Goal: Task Accomplishment & Management: Manage account settings

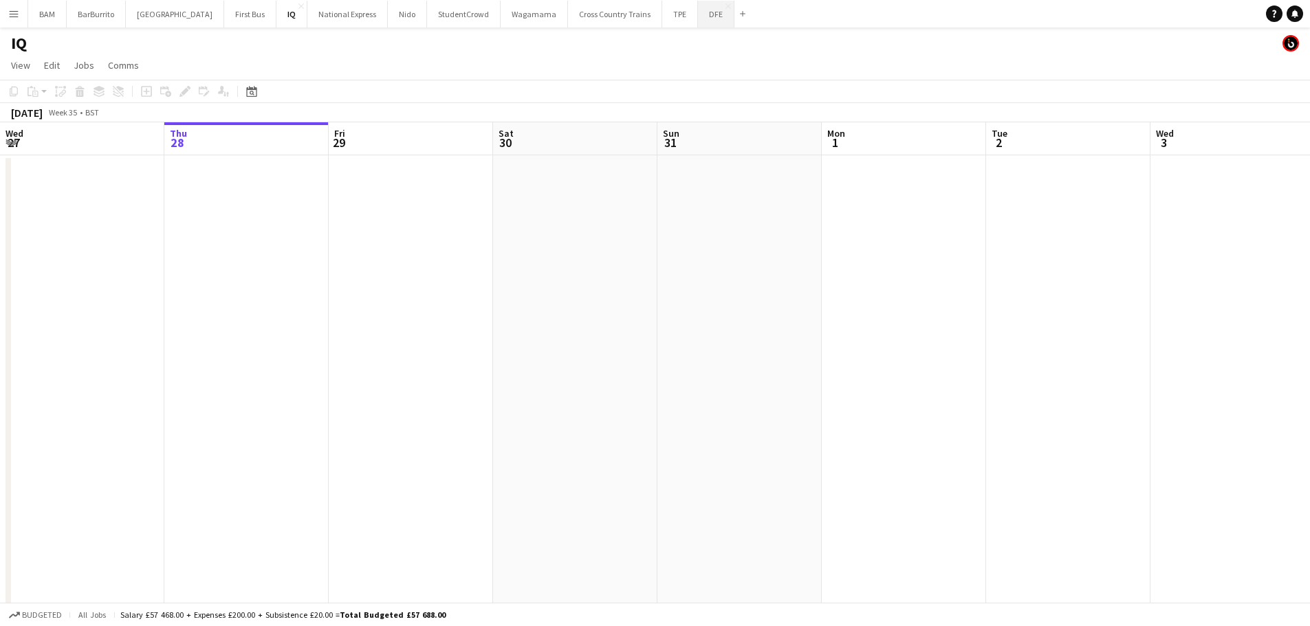
click at [698, 26] on button "DFE Close" at bounding box center [716, 14] width 36 height 27
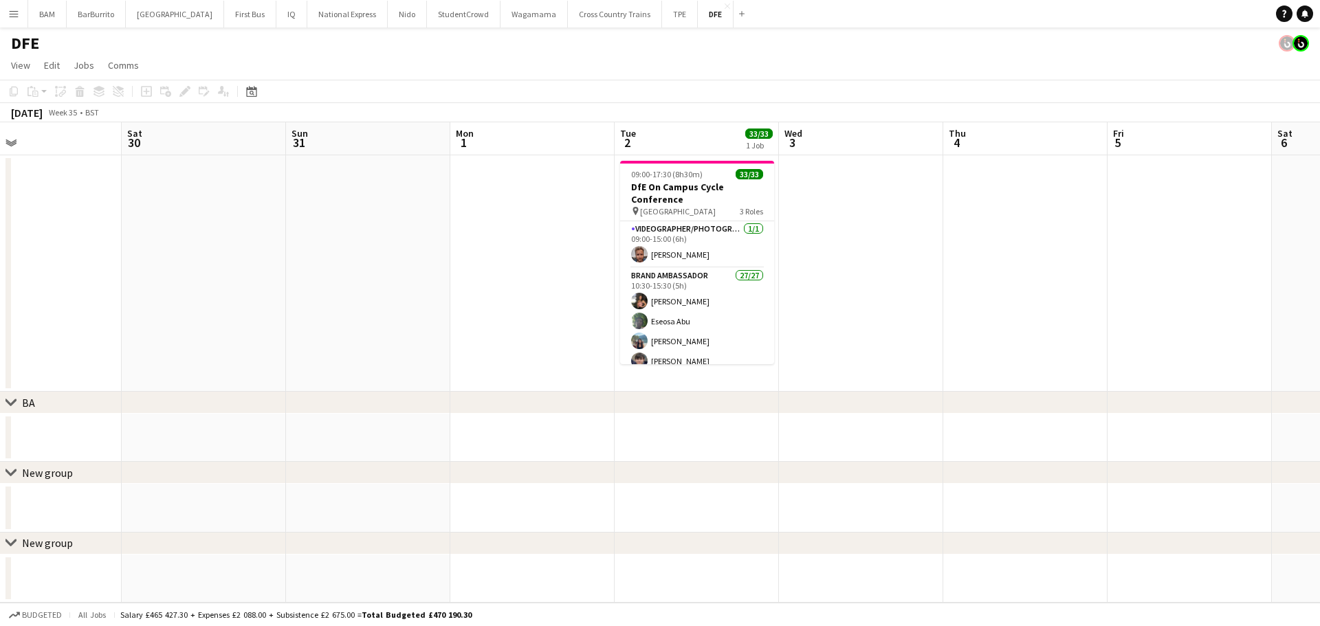
drag, startPoint x: 689, startPoint y: 153, endPoint x: 318, endPoint y: 157, distance: 371.4
click at [318, 157] on app-calendar-viewport "Tue 26 Wed 27 Thu 28 Fri 29 Sat 30 Sun 31 Mon 1 Tue 2 33/33 1 Job Wed 3 Thu 4 F…" at bounding box center [660, 362] width 1320 height 481
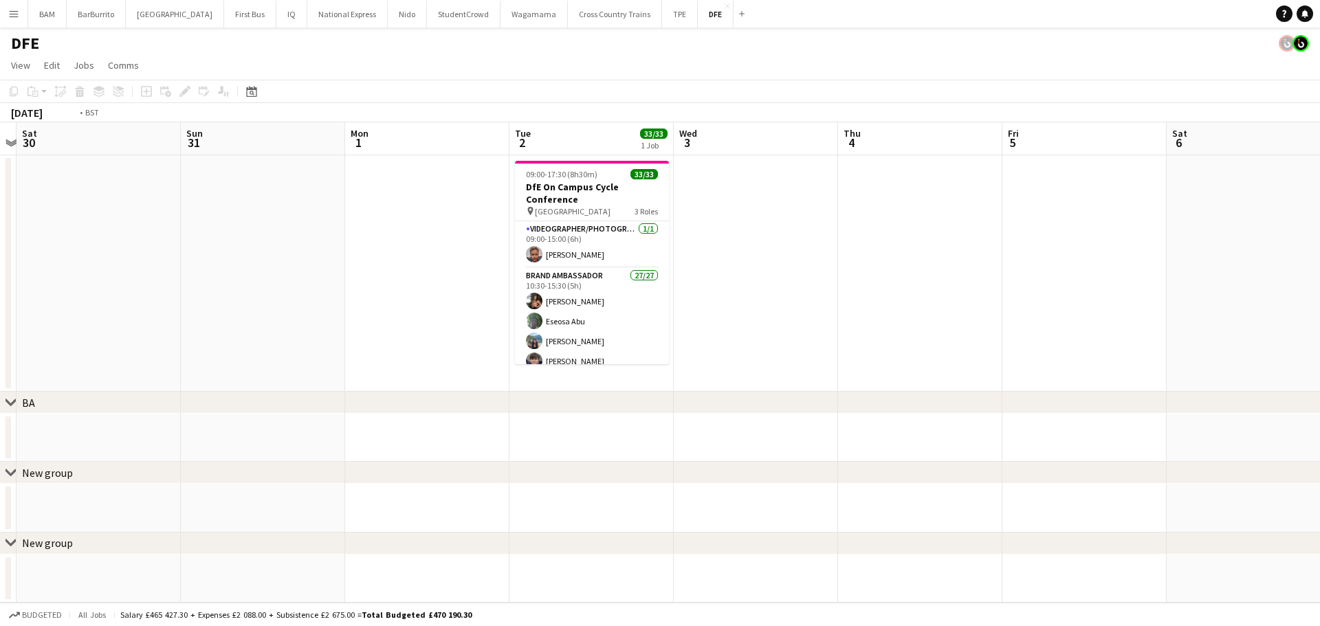
drag, startPoint x: 893, startPoint y: 192, endPoint x: 309, endPoint y: 151, distance: 585.3
click at [347, 170] on app-calendar-viewport "Wed 27 Thu 28 Fri 29 Sat 30 Sun 31 Mon 1 Tue 2 33/33 1 Job Wed 3 Thu 4 Fri 5 Sa…" at bounding box center [660, 362] width 1320 height 481
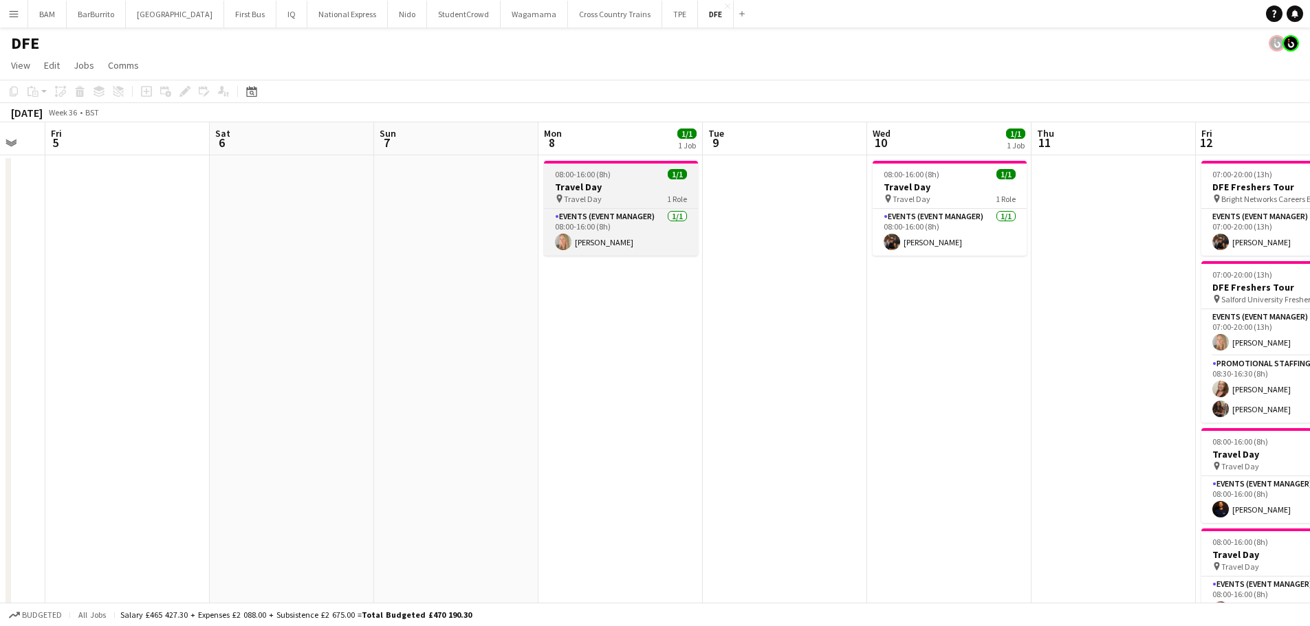
drag, startPoint x: 1018, startPoint y: 235, endPoint x: 376, endPoint y: 199, distance: 642.6
click at [292, 208] on app-calendar-viewport "Tue 2 33/33 1 Job Wed 3 Thu 4 Fri 5 Sat 6 Sun 7 Mon 8 1/1 1 Job Tue 9 Wed 10 1/…" at bounding box center [655, 483] width 1310 height 723
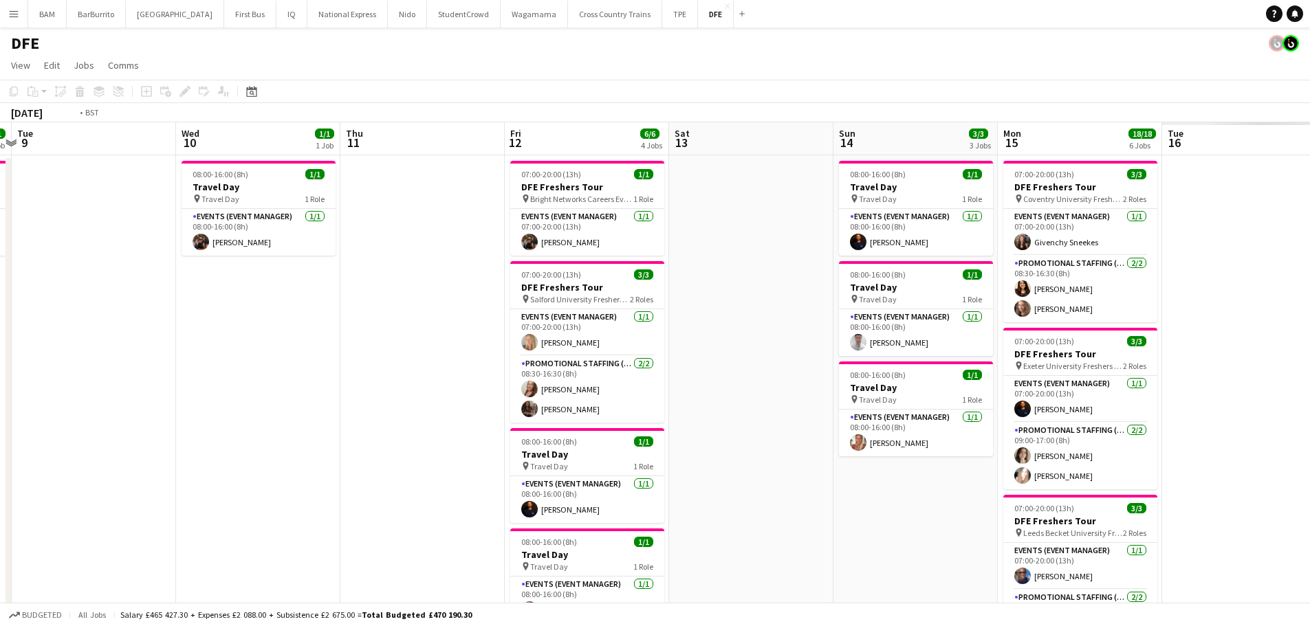
scroll to position [0, 525]
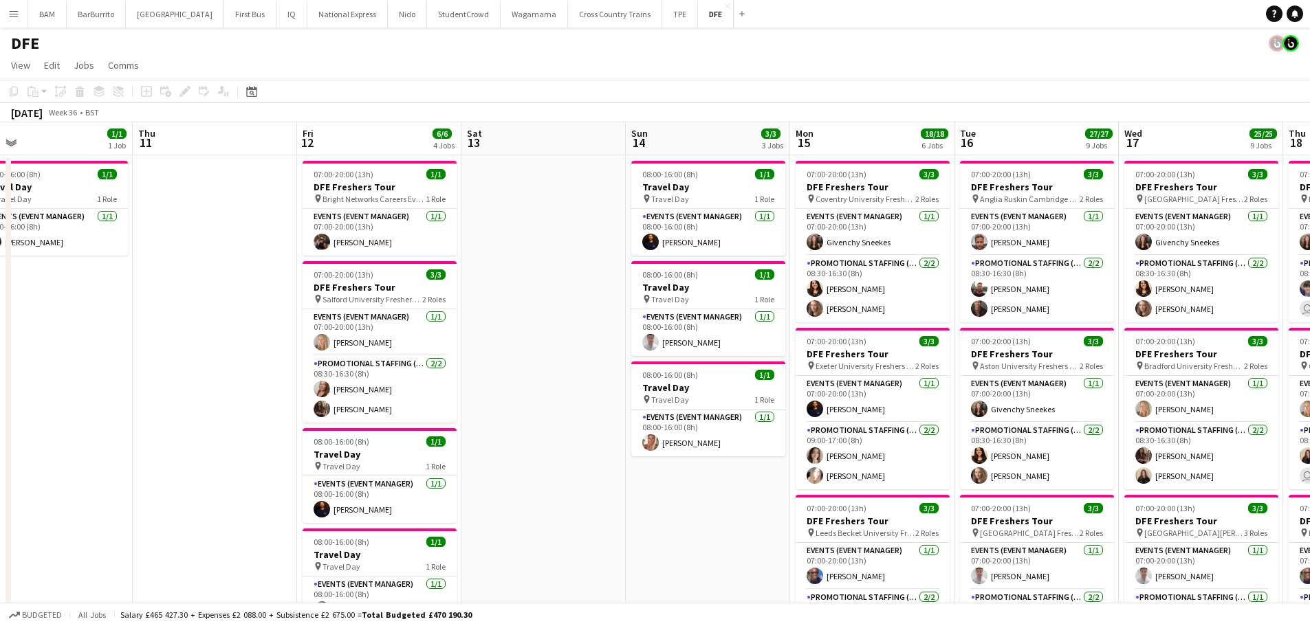
drag, startPoint x: 1019, startPoint y: 276, endPoint x: 378, endPoint y: 221, distance: 643.3
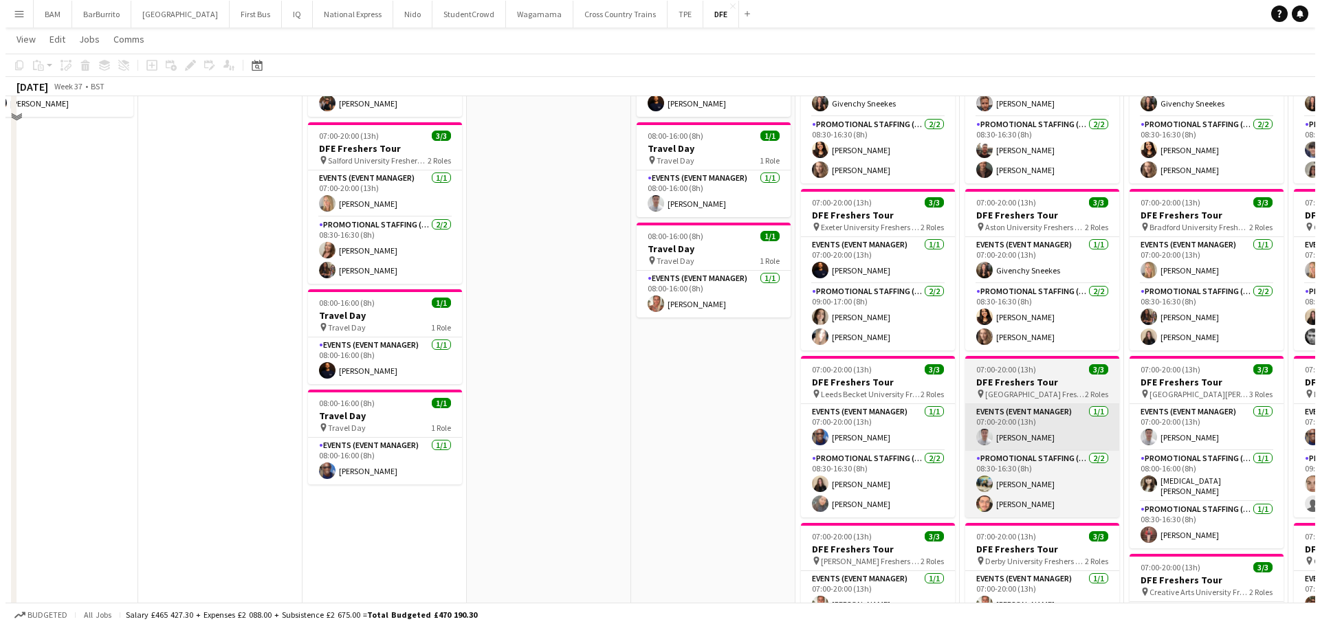
scroll to position [0, 0]
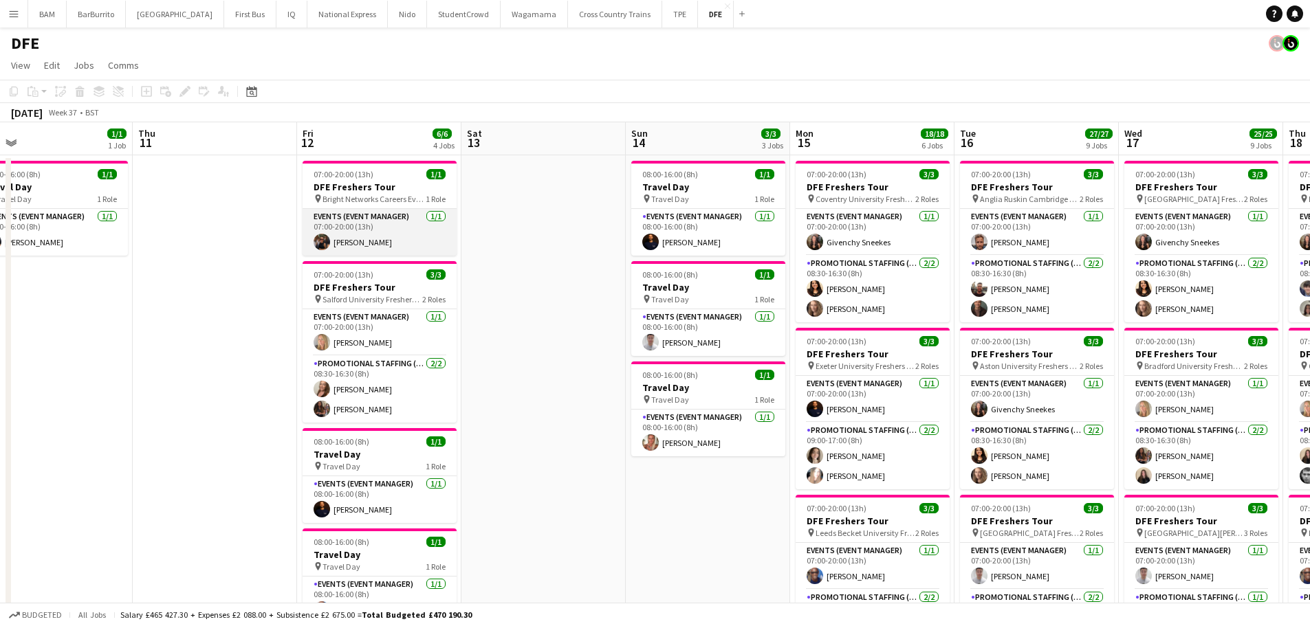
click at [419, 240] on app-card-role "Events (Event Manager) 1/1 07:00-20:00 (13h) Maria Oriordan" at bounding box center [380, 232] width 154 height 47
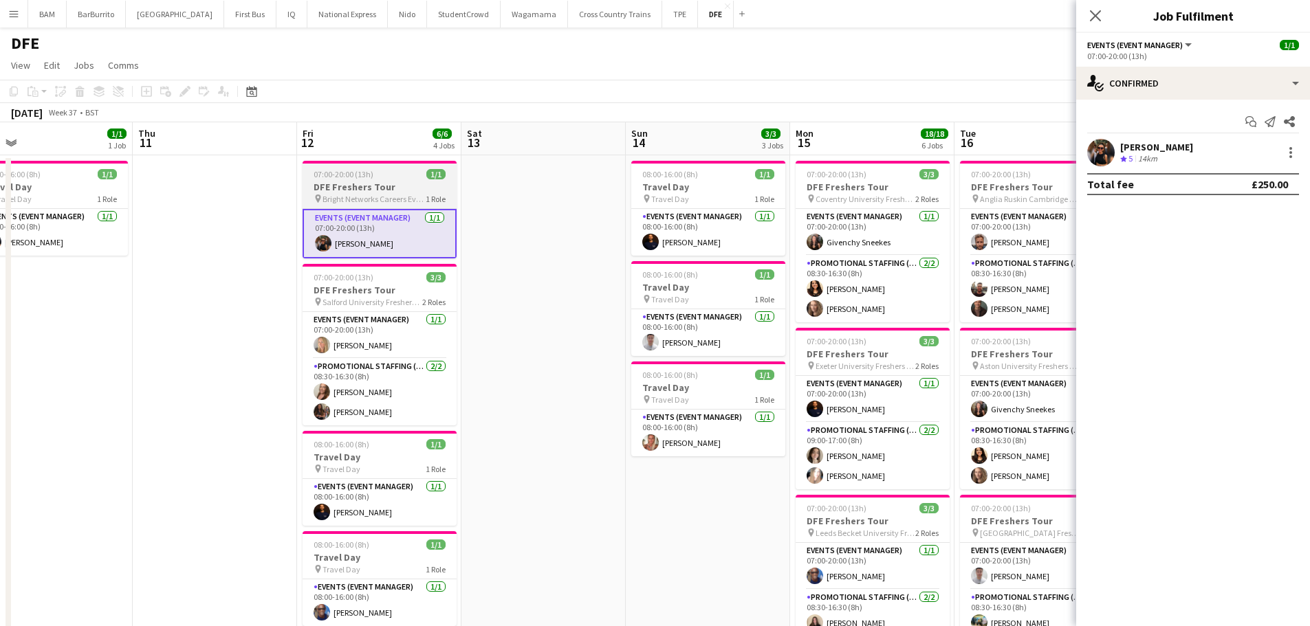
click at [379, 179] on app-job-card "07:00-20:00 (13h) 1/1 DFE Freshers Tour pin Bright Networks Careers Event 1 Rol…" at bounding box center [380, 210] width 154 height 98
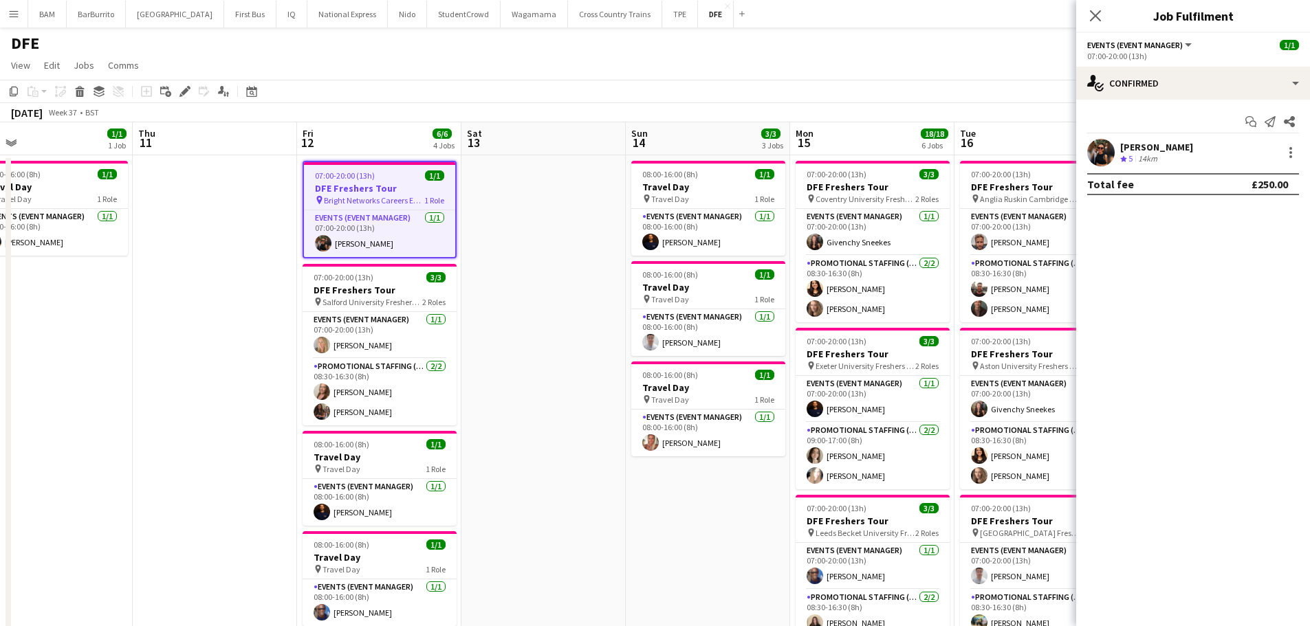
click at [421, 76] on app-page-menu "View Day view expanded Day view collapsed Month view Date picker Jump to today …" at bounding box center [655, 67] width 1310 height 26
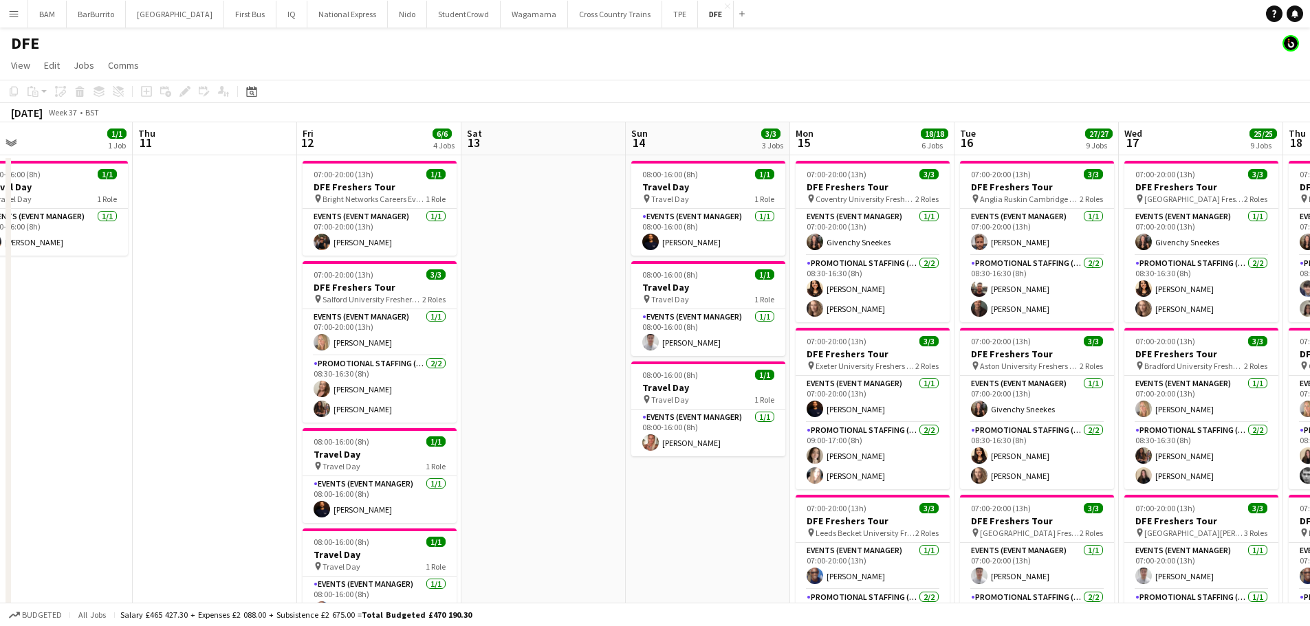
click at [19, 14] on button "Menu" at bounding box center [14, 14] width 28 height 28
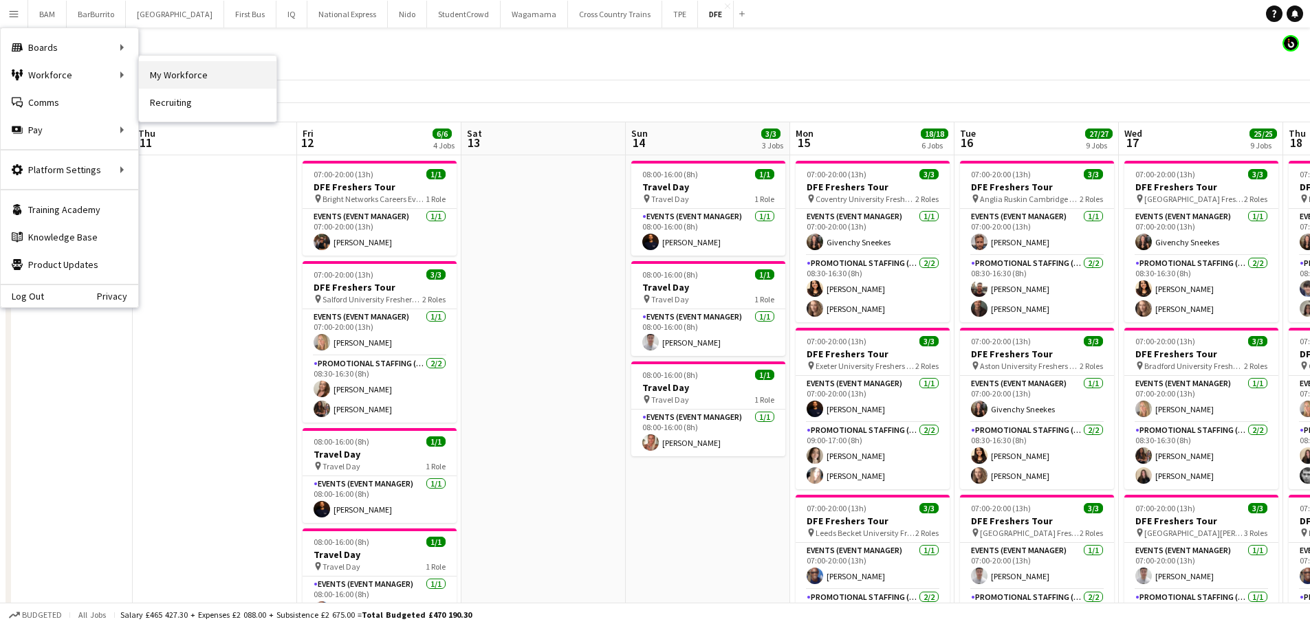
click at [188, 78] on link "My Workforce" at bounding box center [208, 75] width 138 height 28
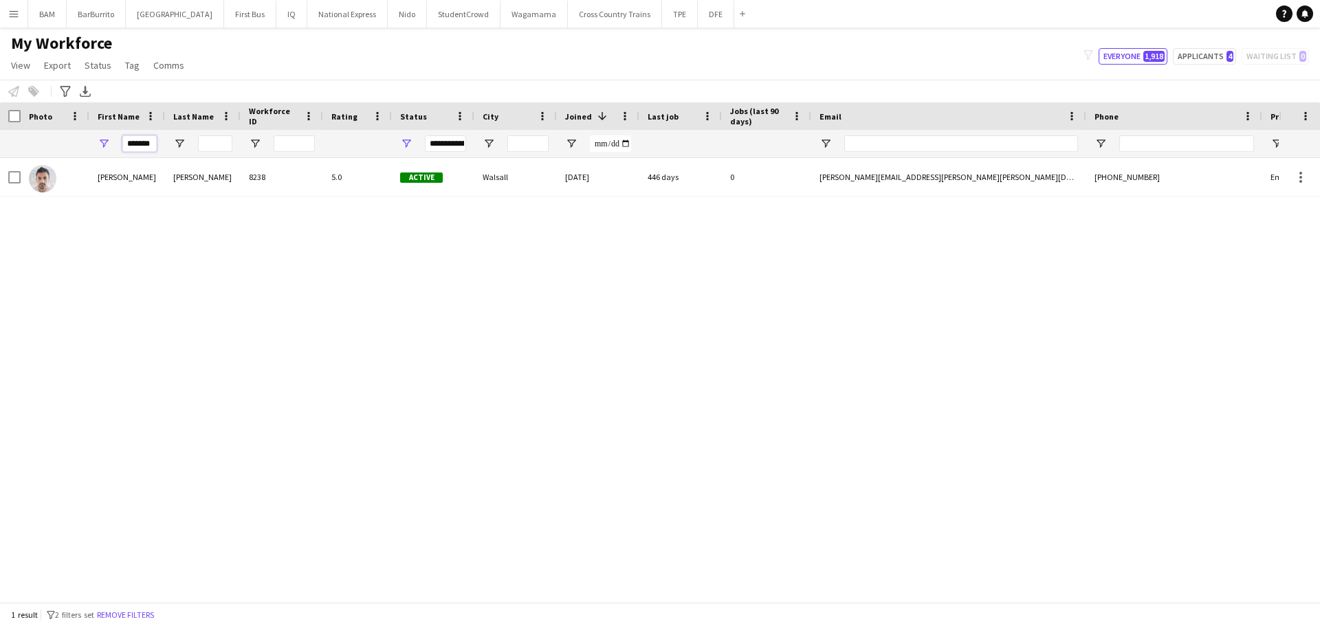
drag, startPoint x: 124, startPoint y: 143, endPoint x: 190, endPoint y: 150, distance: 67.1
click at [190, 150] on div "*******" at bounding box center [745, 144] width 1491 height 28
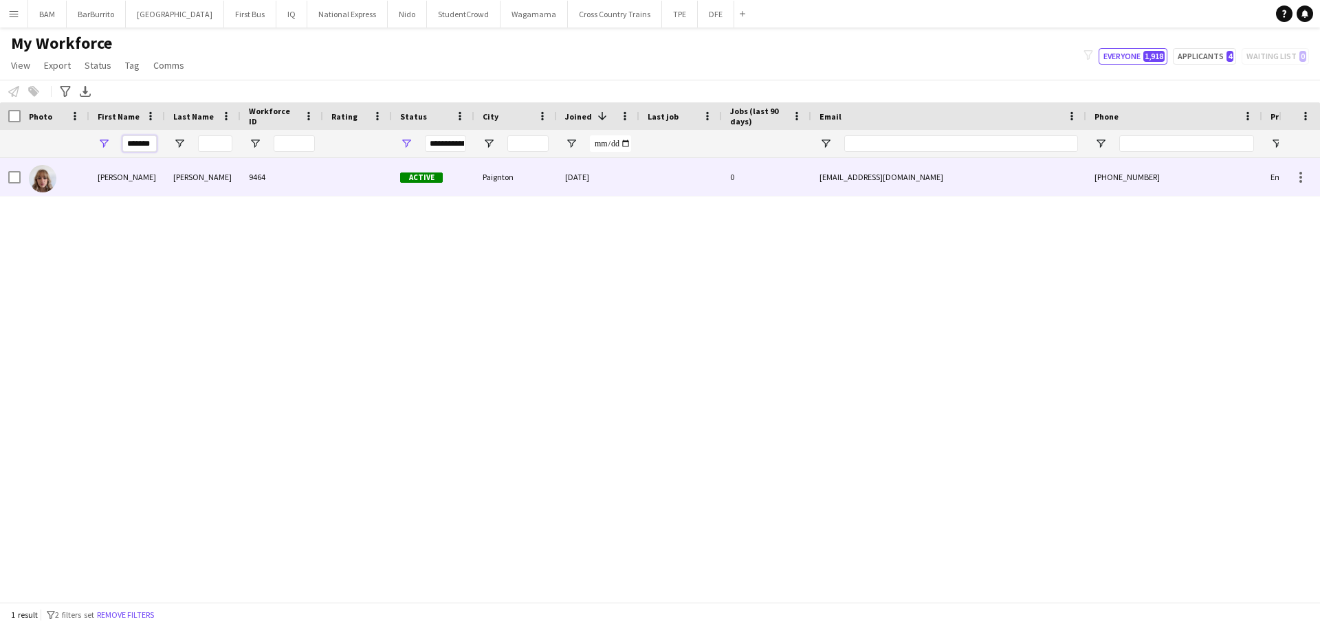
type input "*******"
click at [229, 180] on div "Chapman" at bounding box center [203, 177] width 76 height 38
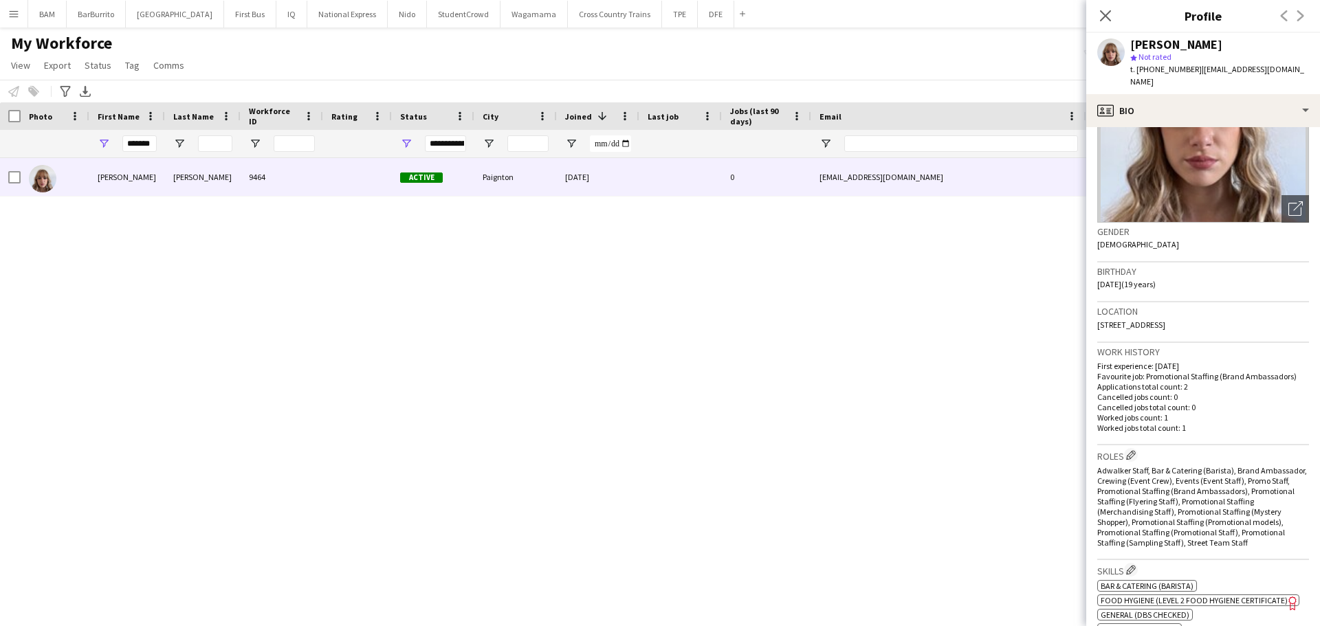
scroll to position [206, 0]
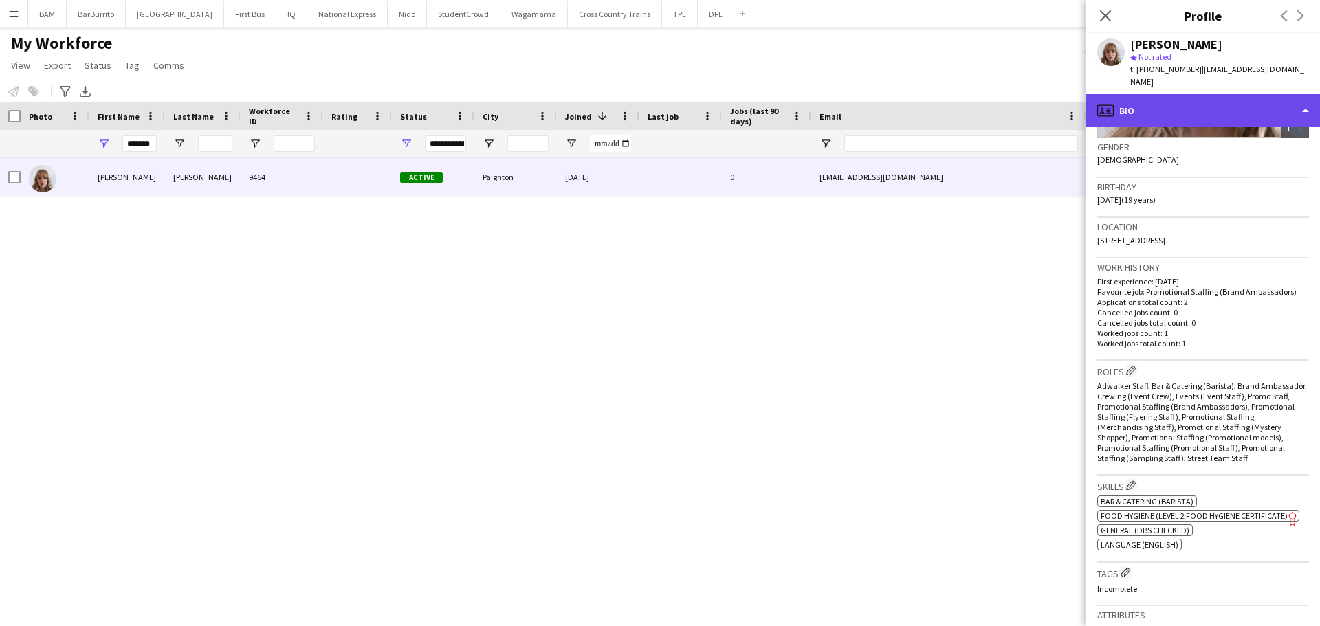
click at [1122, 94] on div "profile Bio" at bounding box center [1204, 110] width 234 height 33
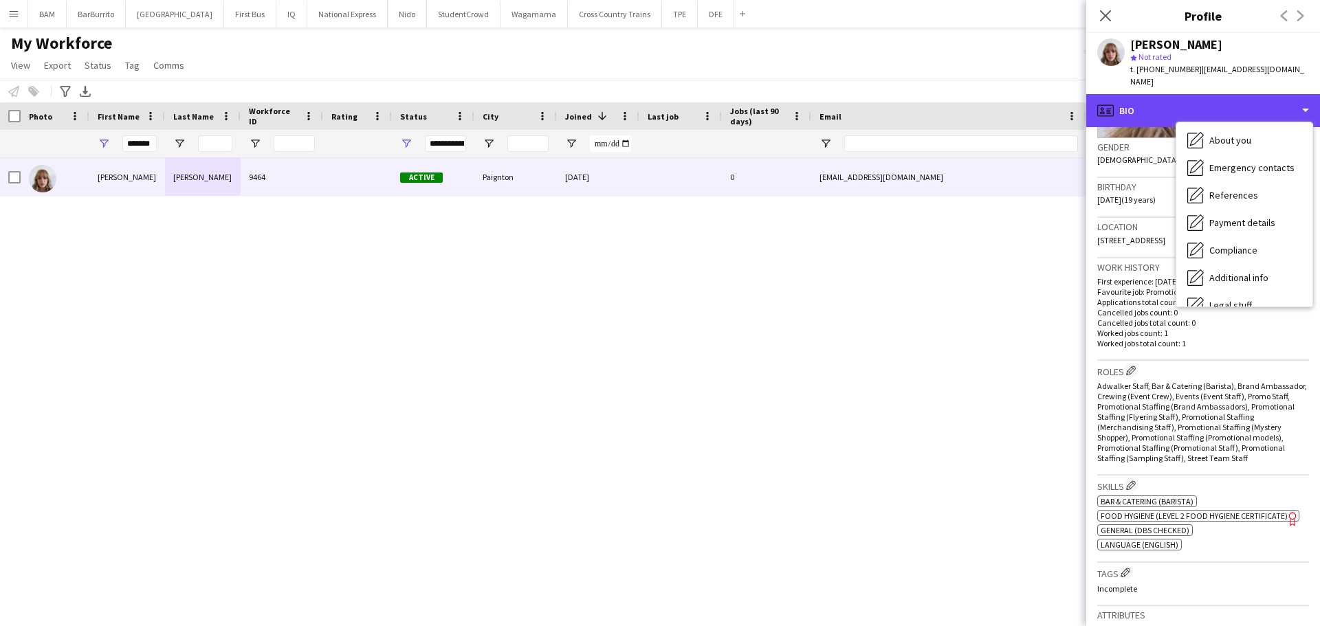
scroll to position [157, 0]
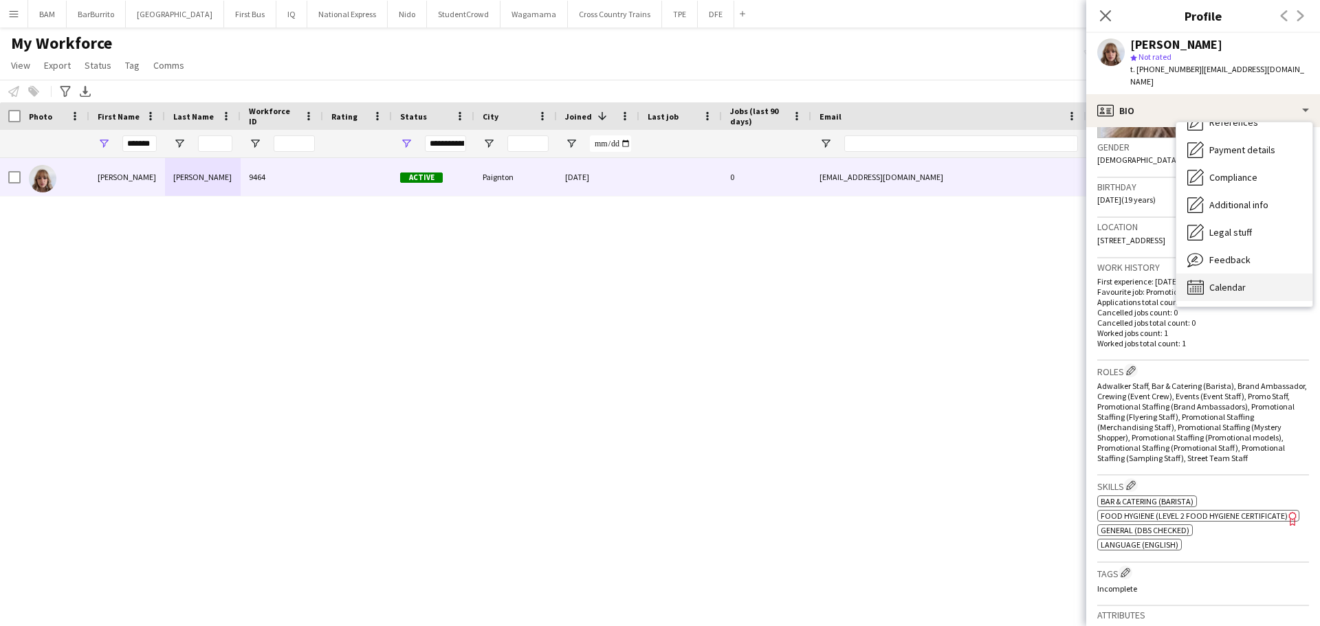
click at [1252, 278] on div "Calendar Calendar" at bounding box center [1245, 288] width 136 height 28
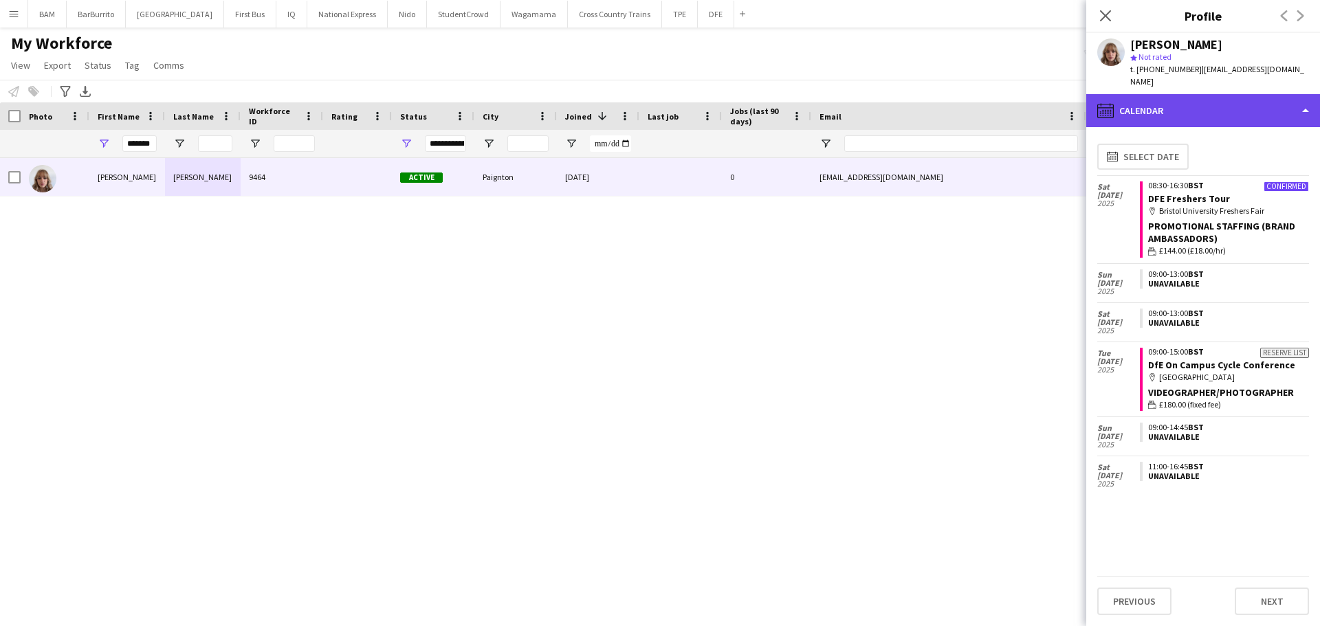
click at [1188, 99] on div "calendar-full Calendar" at bounding box center [1204, 110] width 234 height 33
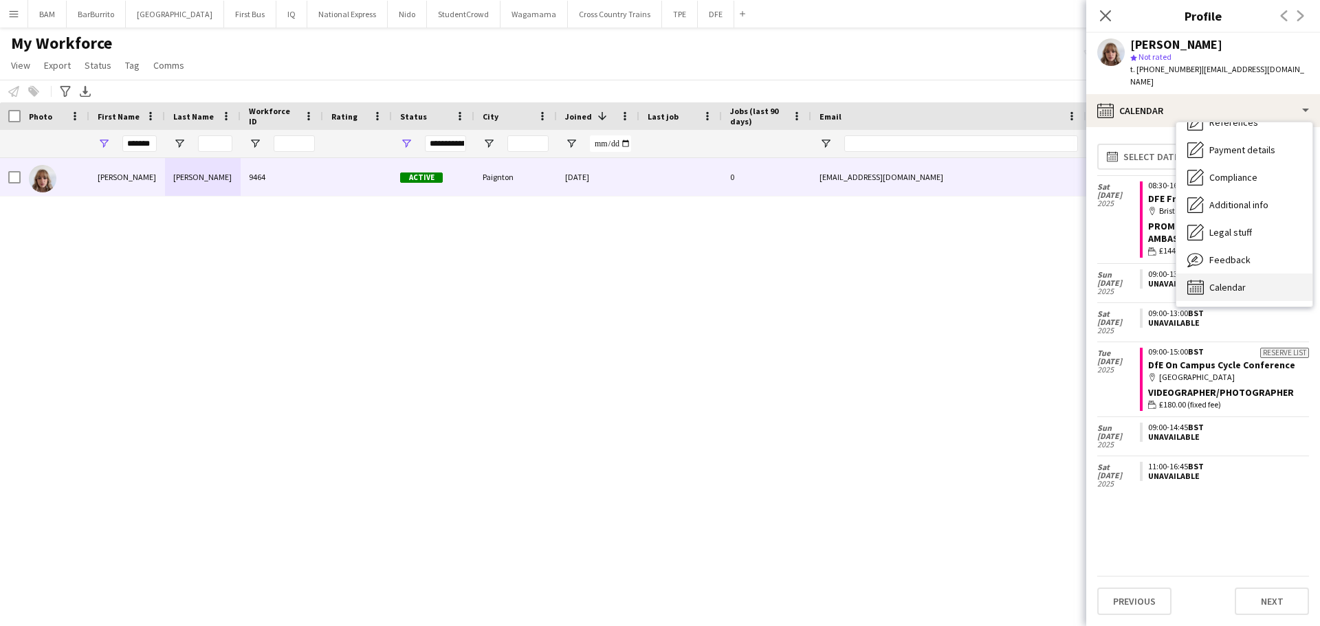
click at [1271, 274] on div "Calendar Calendar" at bounding box center [1245, 288] width 136 height 28
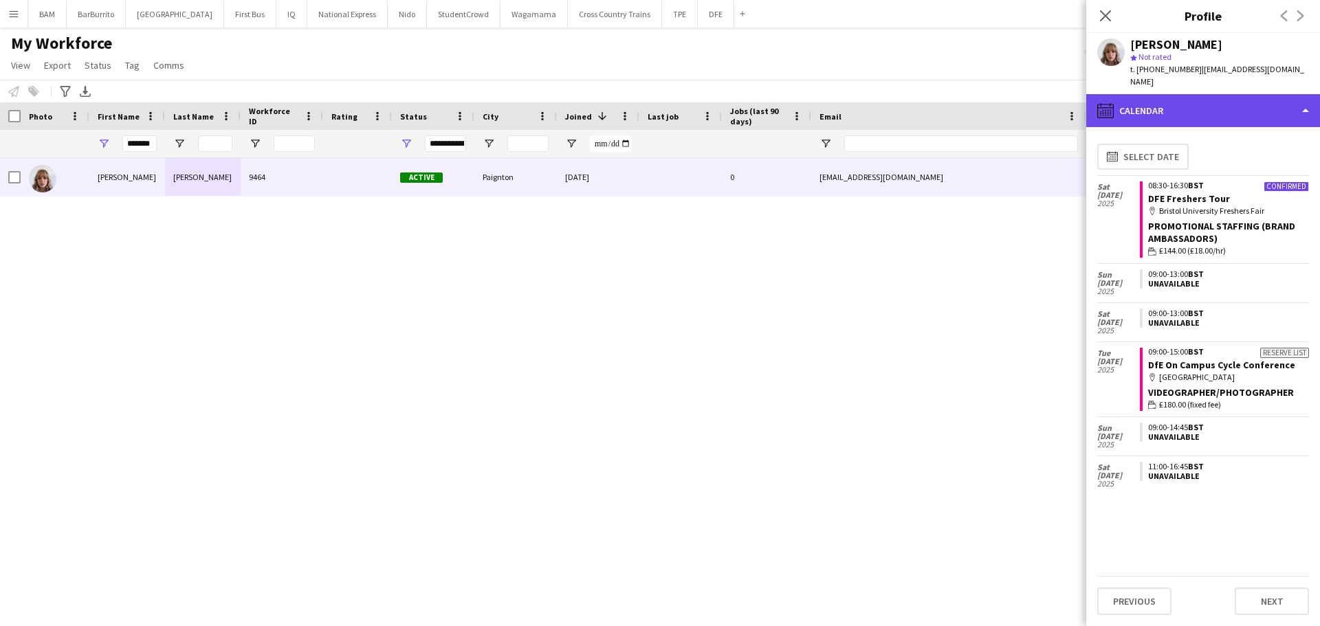
click at [1203, 94] on div "calendar-full Calendar" at bounding box center [1204, 110] width 234 height 33
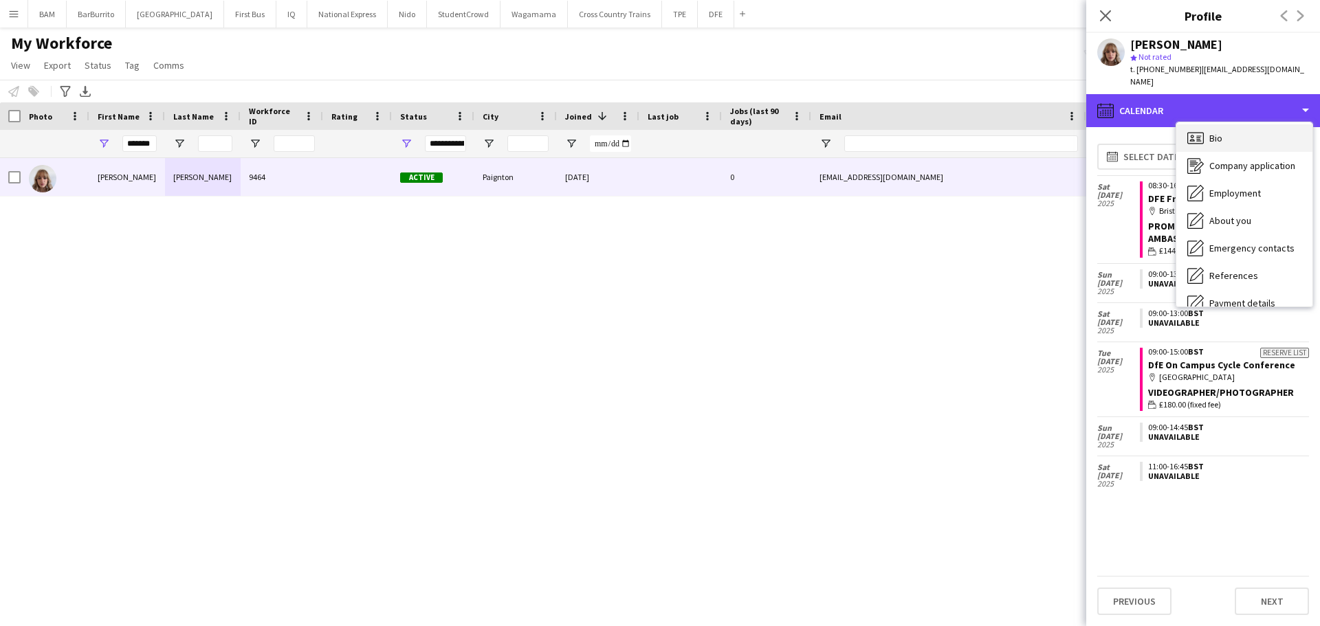
scroll to position [0, 0]
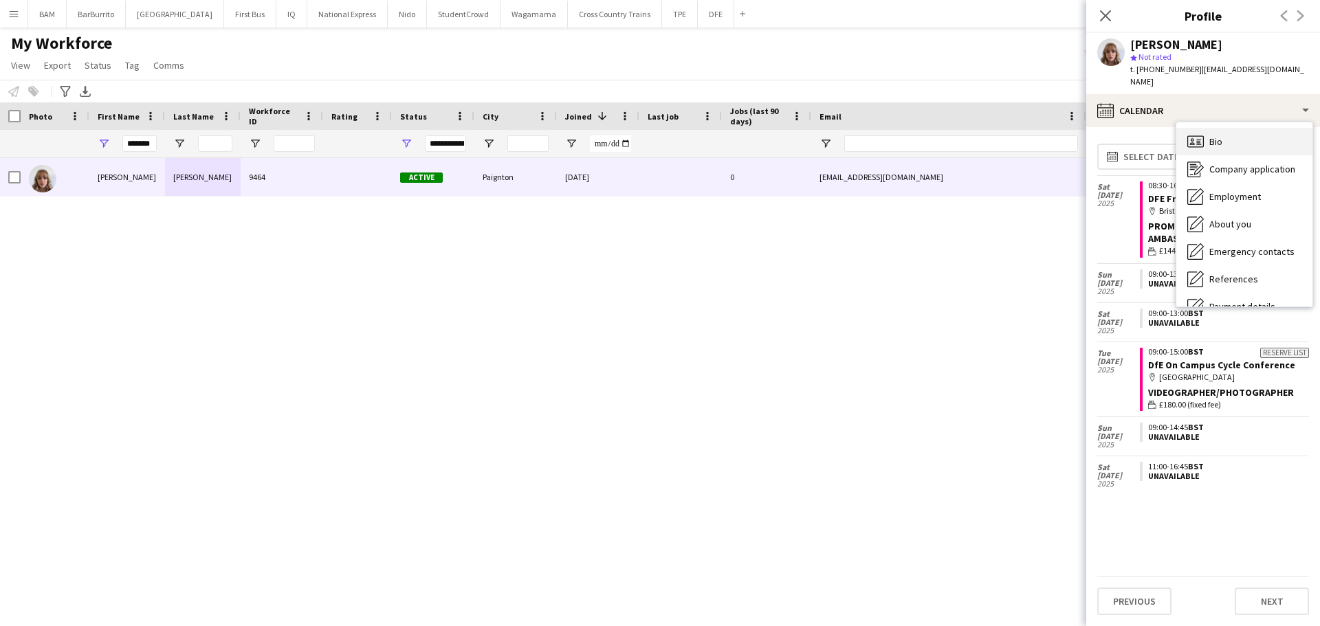
click at [1238, 128] on div "Bio Bio" at bounding box center [1245, 142] width 136 height 28
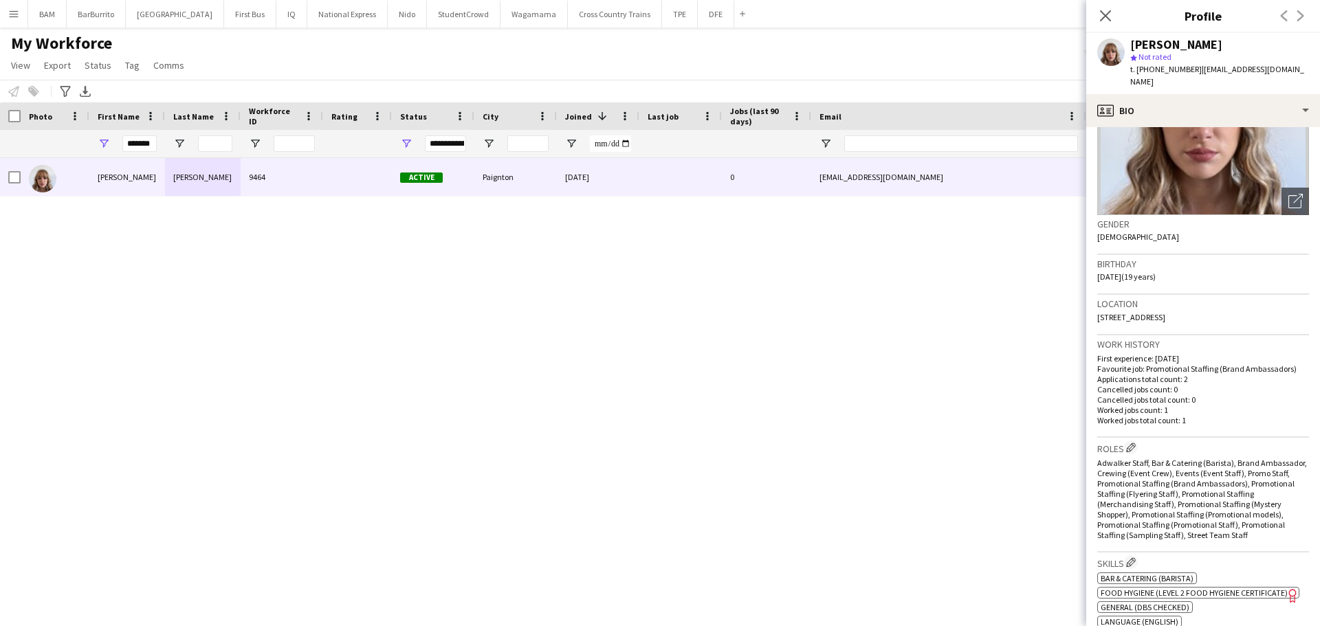
scroll to position [275, 0]
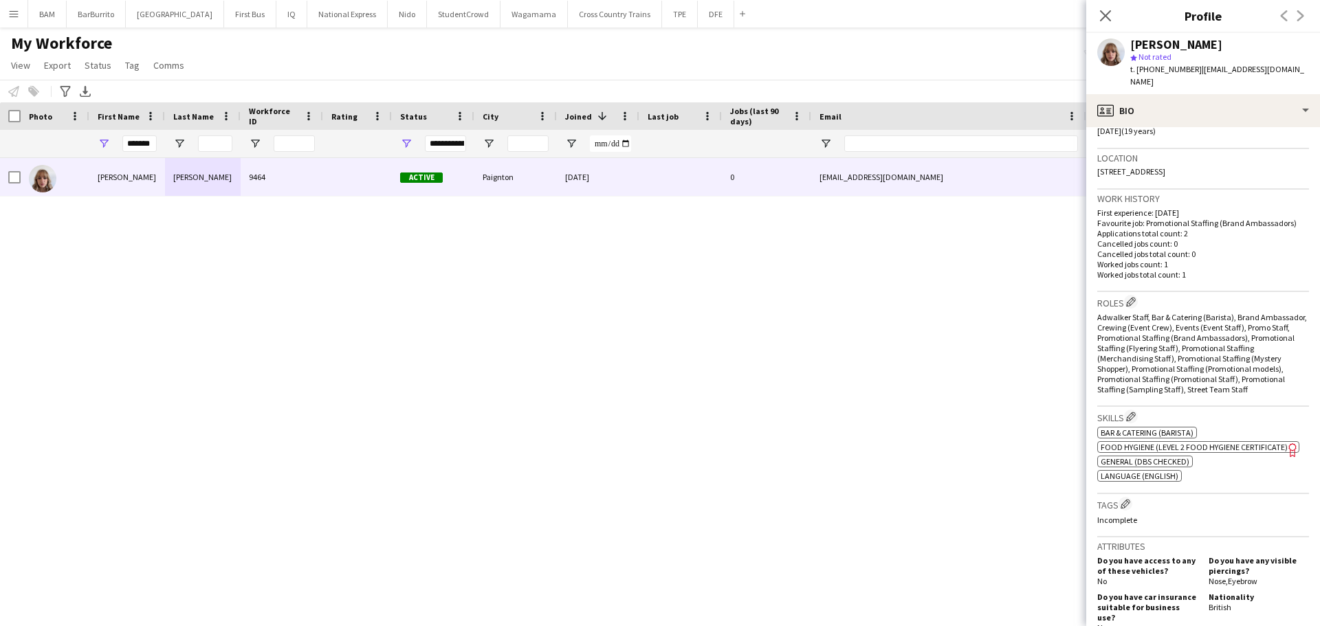
click at [1214, 442] on span "Food Hygiene (Level 2 Food Hygiene Certificate)" at bounding box center [1194, 447] width 187 height 10
click at [871, 46] on div "My Workforce View Views Default view New view Update view Delete view Edit name…" at bounding box center [660, 56] width 1320 height 47
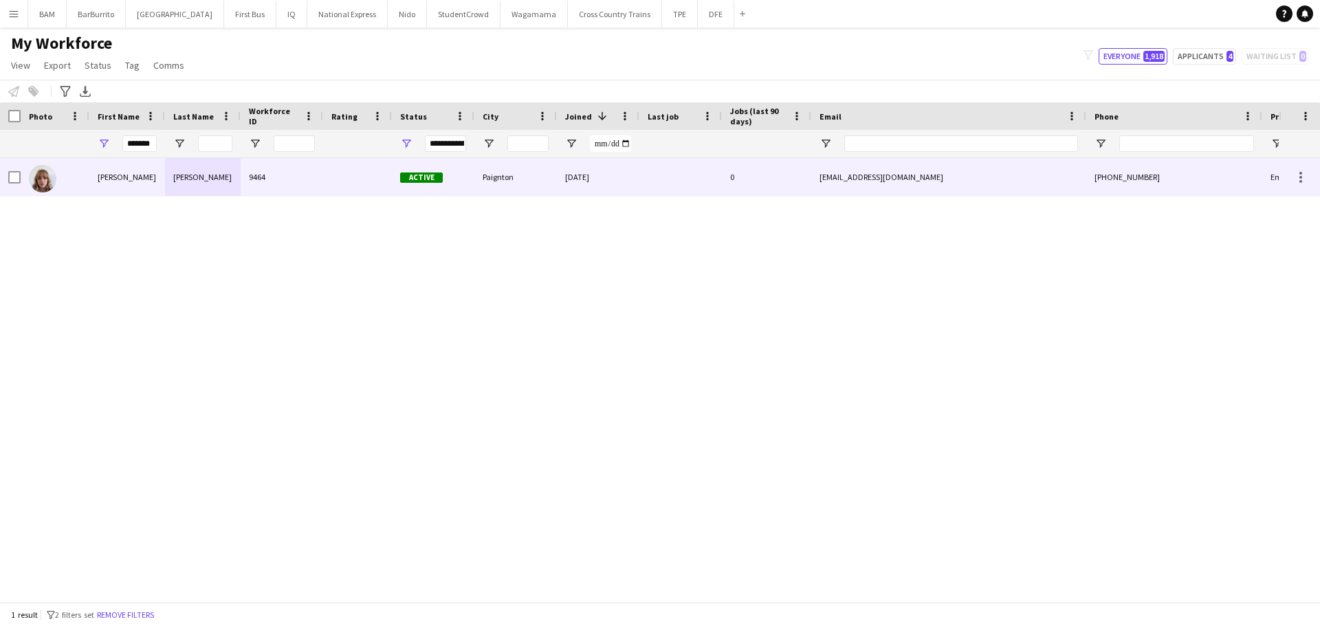
click at [785, 174] on div "0" at bounding box center [766, 177] width 89 height 38
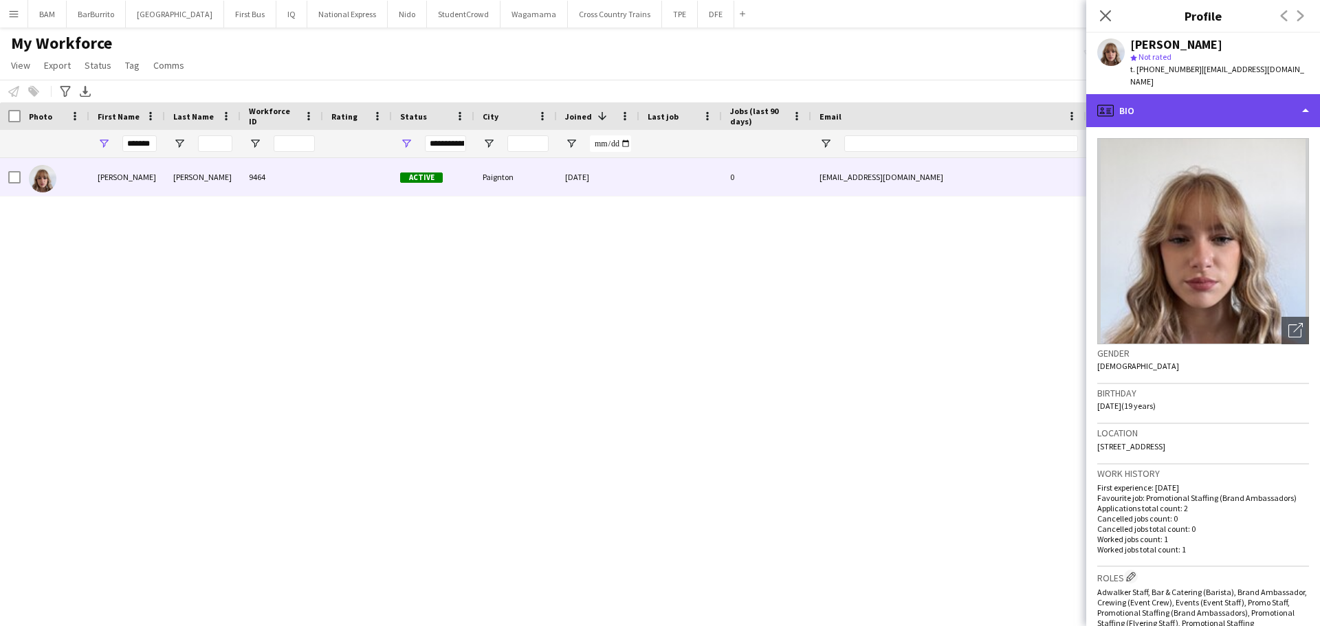
click at [1190, 94] on div "profile Bio" at bounding box center [1204, 110] width 234 height 33
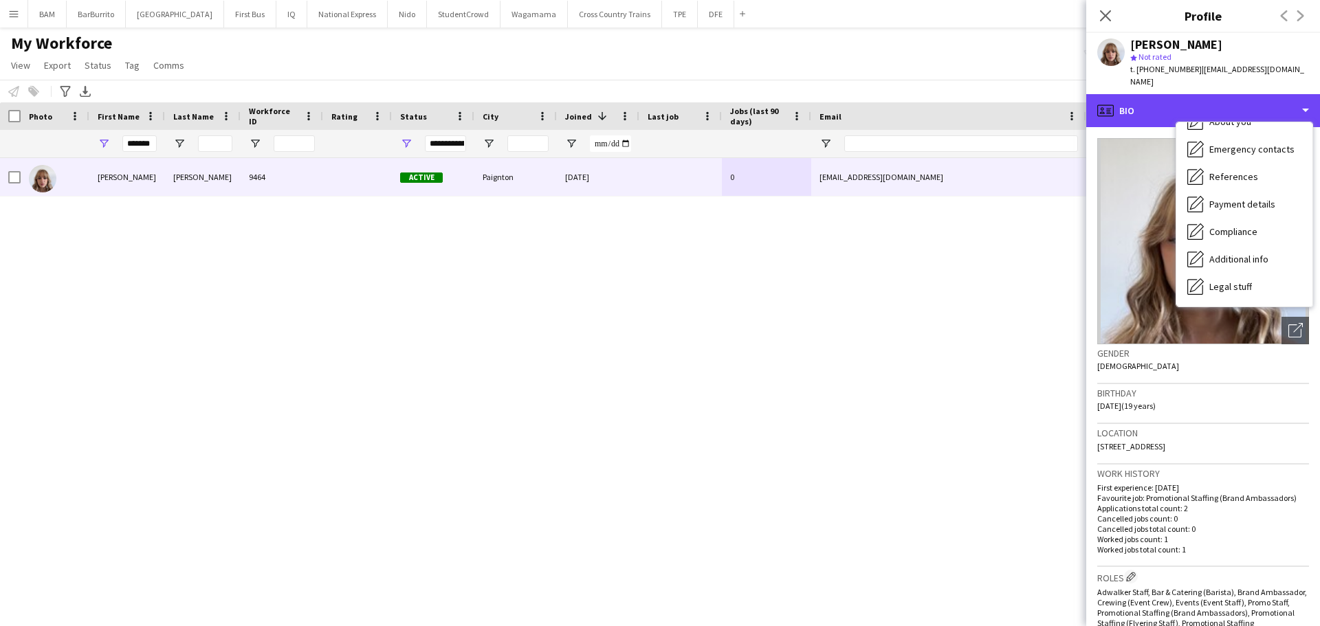
scroll to position [157, 0]
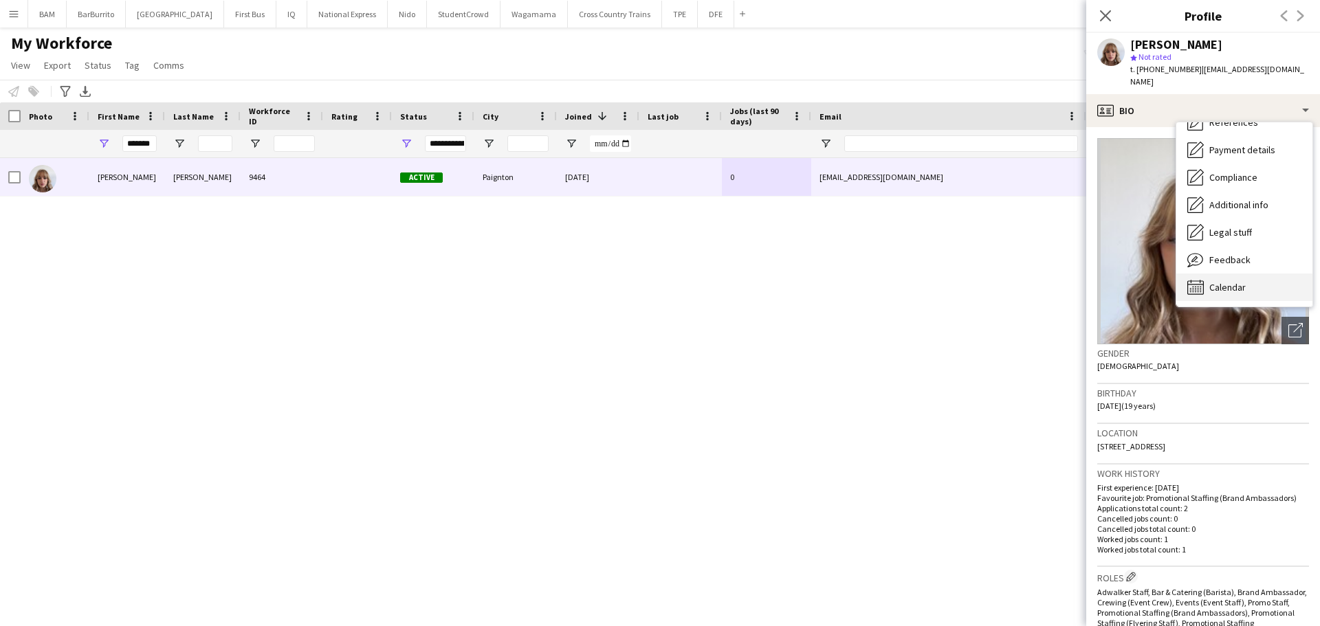
click at [1241, 281] on span "Calendar" at bounding box center [1228, 287] width 36 height 12
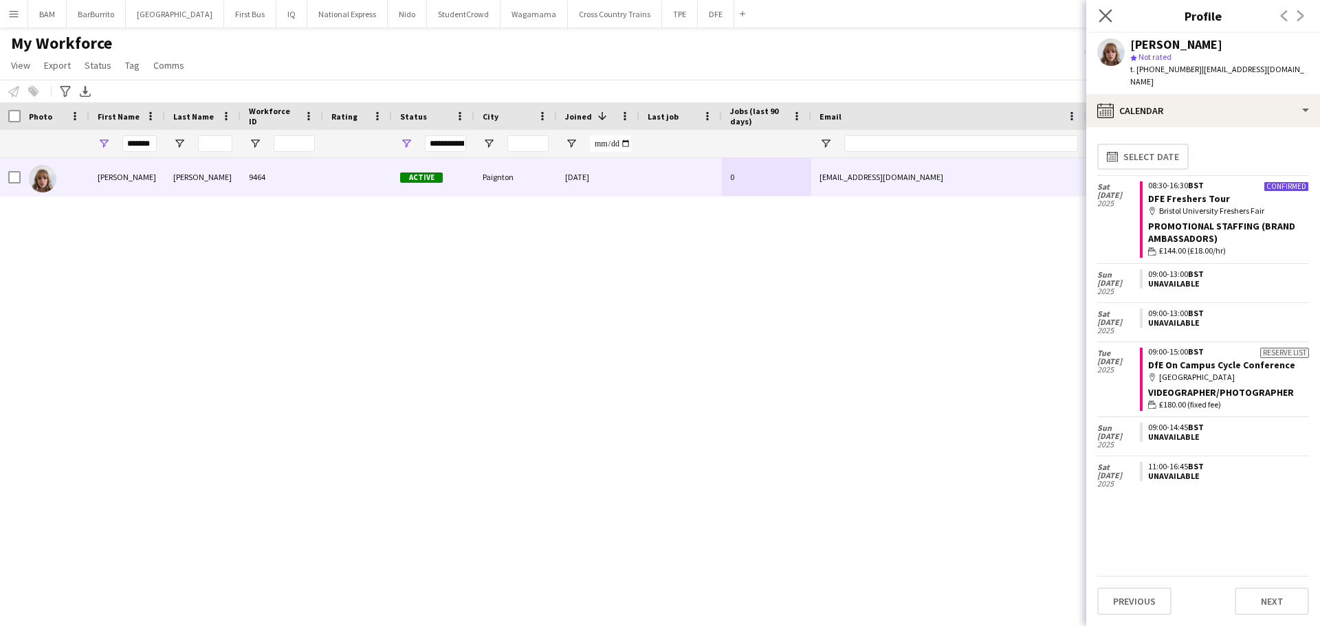
click at [1106, 8] on app-icon "Close pop-in" at bounding box center [1106, 16] width 20 height 20
